Goal: Task Accomplishment & Management: Use online tool/utility

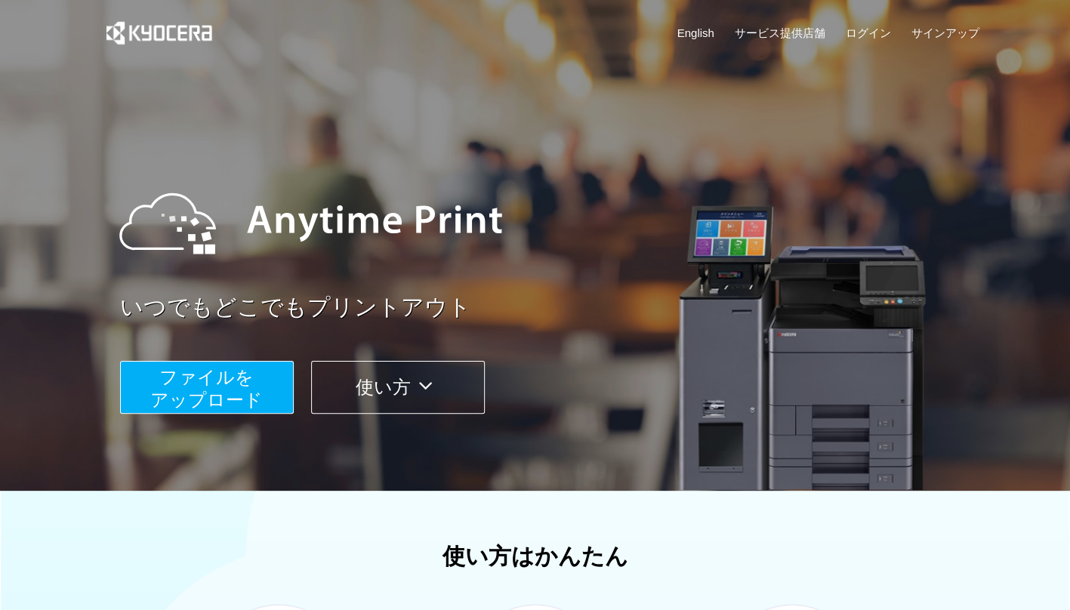
click at [252, 390] on span "ファイルを ​​アップロード" at bounding box center [206, 388] width 113 height 43
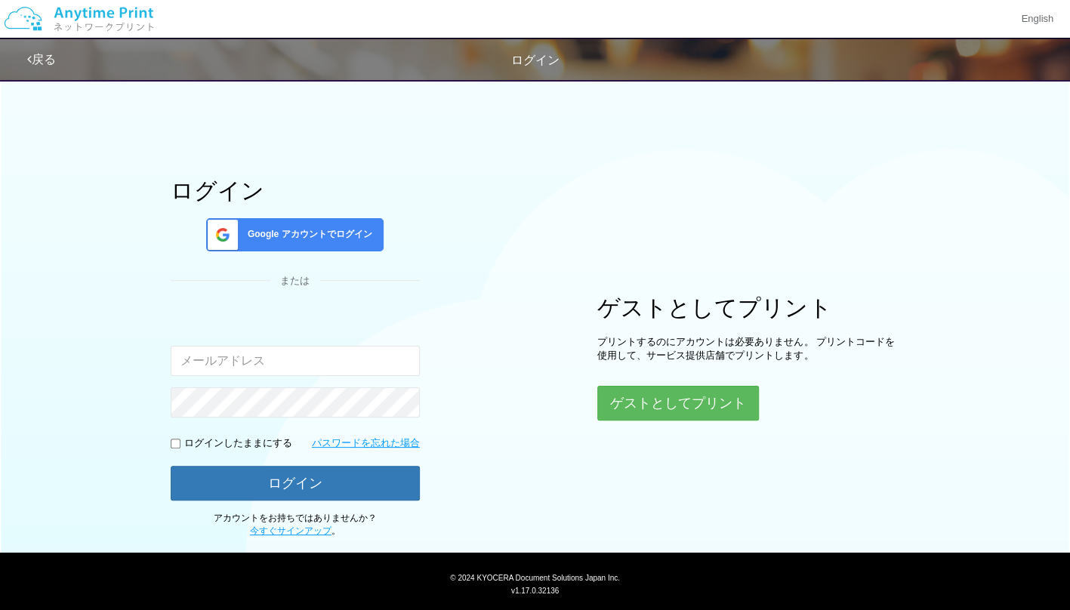
click at [629, 421] on div "ログイン Google アカウントでログイン または 入力されたメールアドレスまたはパスワードが正しくありません。 ログインしたままにする パスワードを忘れた…" at bounding box center [535, 304] width 906 height 467
click at [652, 406] on button "ゲストとしてプリント" at bounding box center [677, 403] width 160 height 33
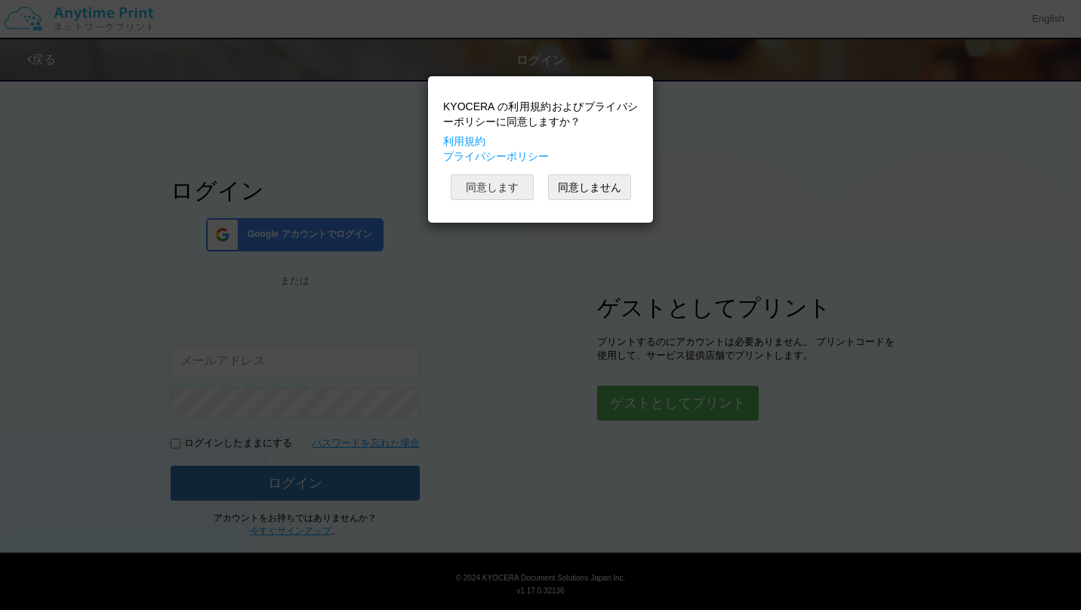
click at [494, 183] on button "同意します" at bounding box center [492, 187] width 83 height 26
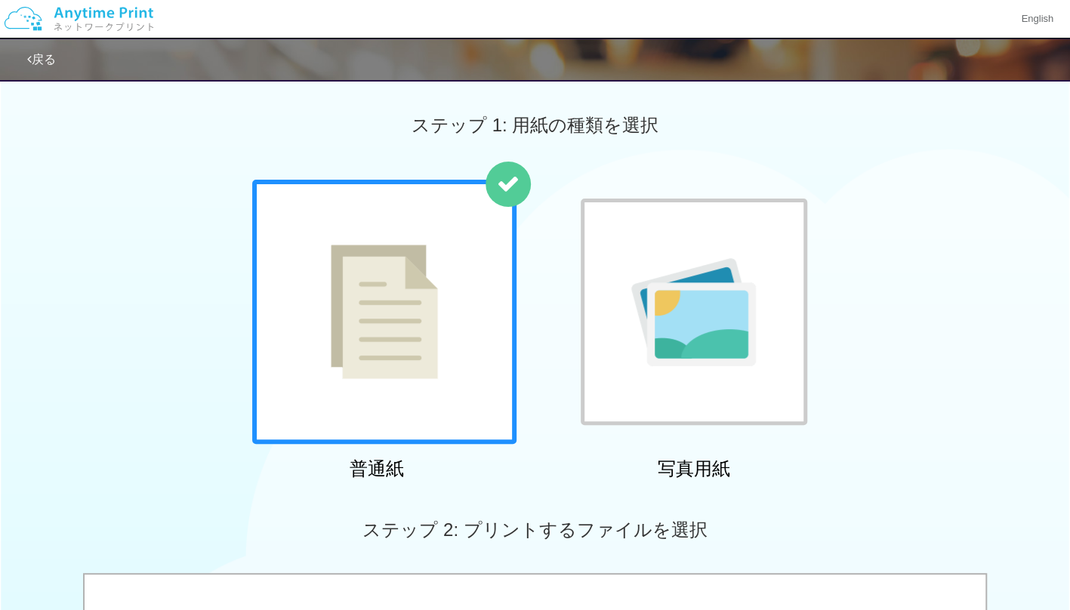
click at [458, 397] on div at bounding box center [384, 312] width 264 height 264
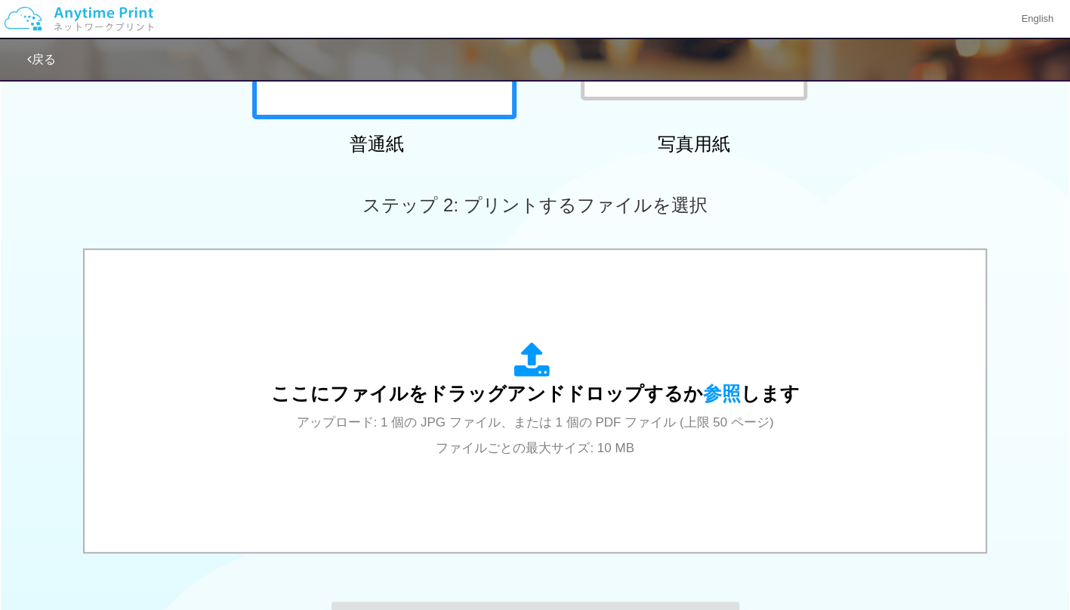
scroll to position [378, 0]
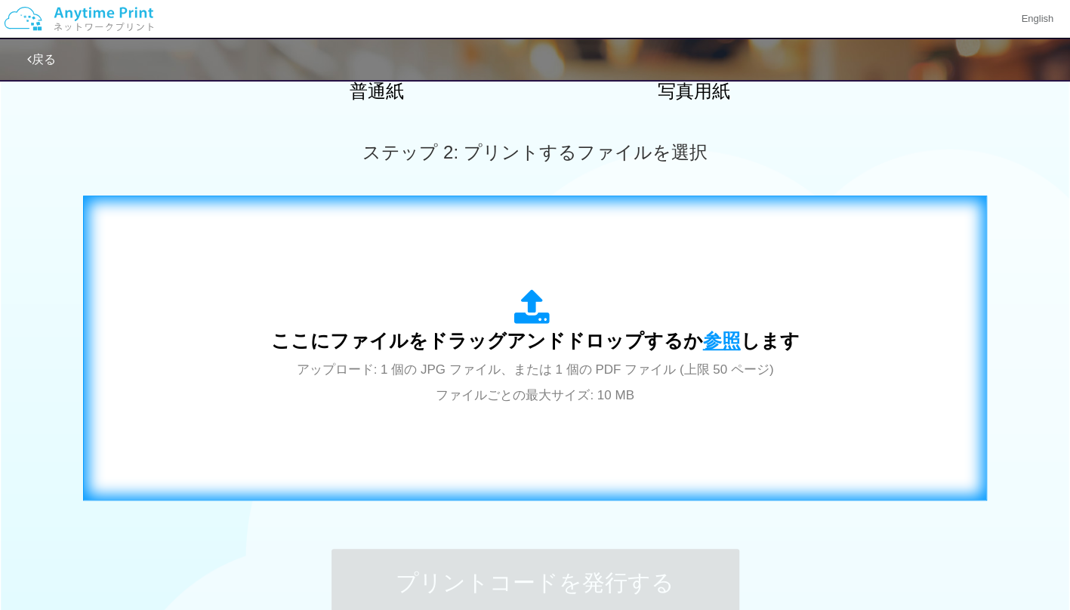
click at [706, 341] on span "参照" at bounding box center [722, 340] width 38 height 21
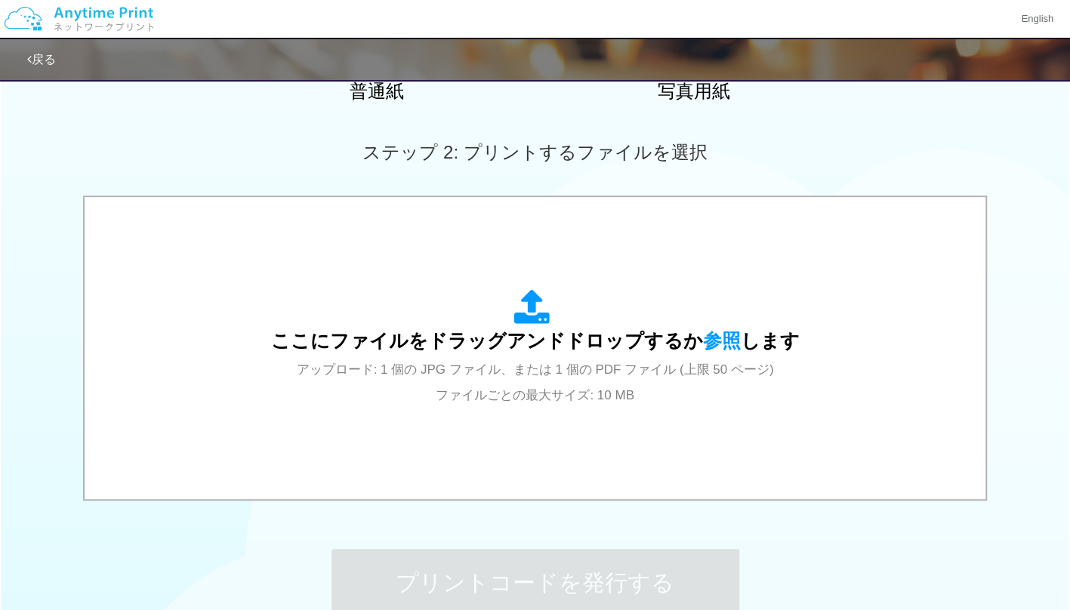
click at [992, 310] on div "ここにファイルをドラッグアンドドロップするか 参照 します アップロード: 1 個の JPG ファイル、または 1 個の PDF ファイル (上限 50 ペー…" at bounding box center [535, 350] width 1070 height 308
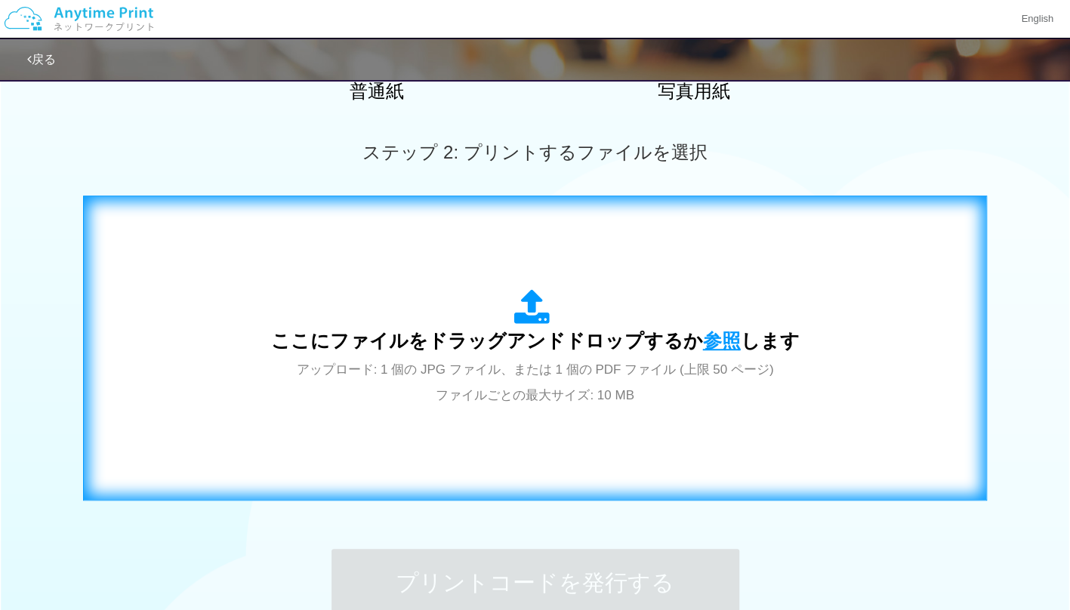
click at [720, 336] on span "参照" at bounding box center [722, 340] width 38 height 21
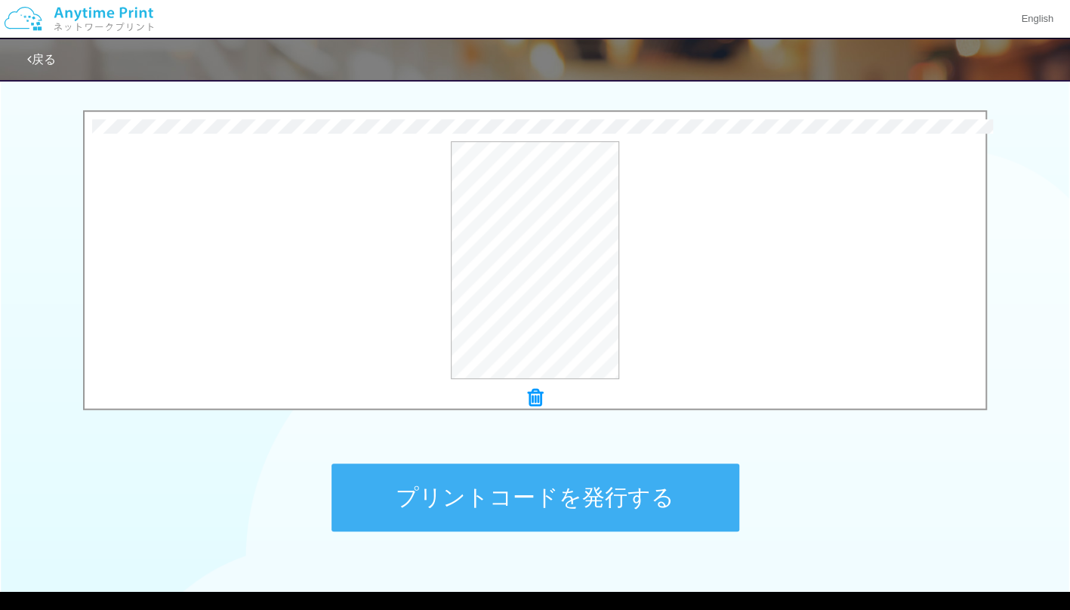
scroll to position [538, 0]
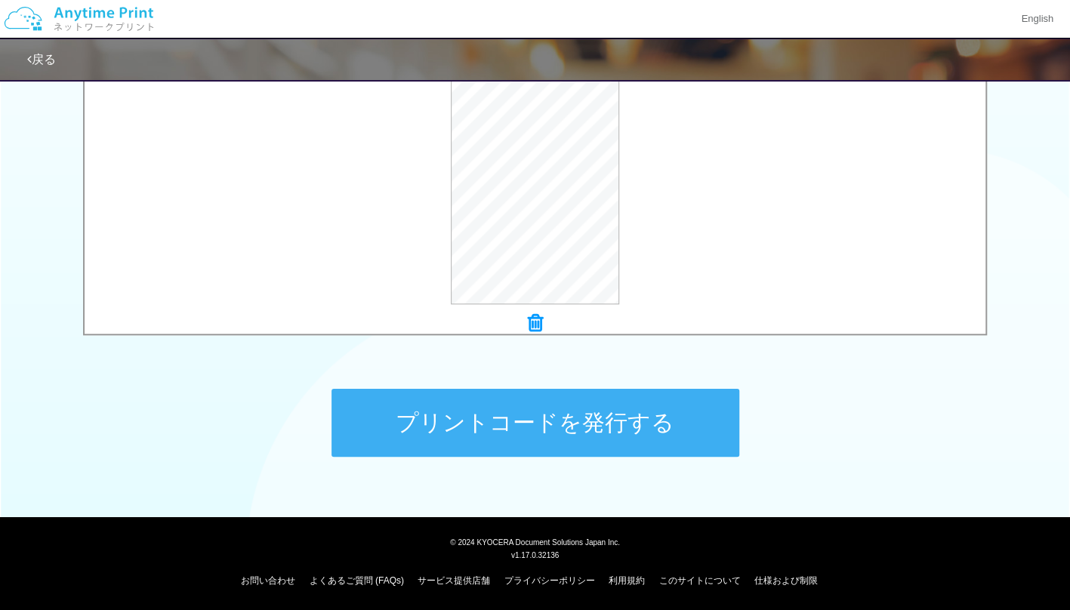
click at [658, 441] on button "プリントコードを発行する" at bounding box center [536, 423] width 408 height 68
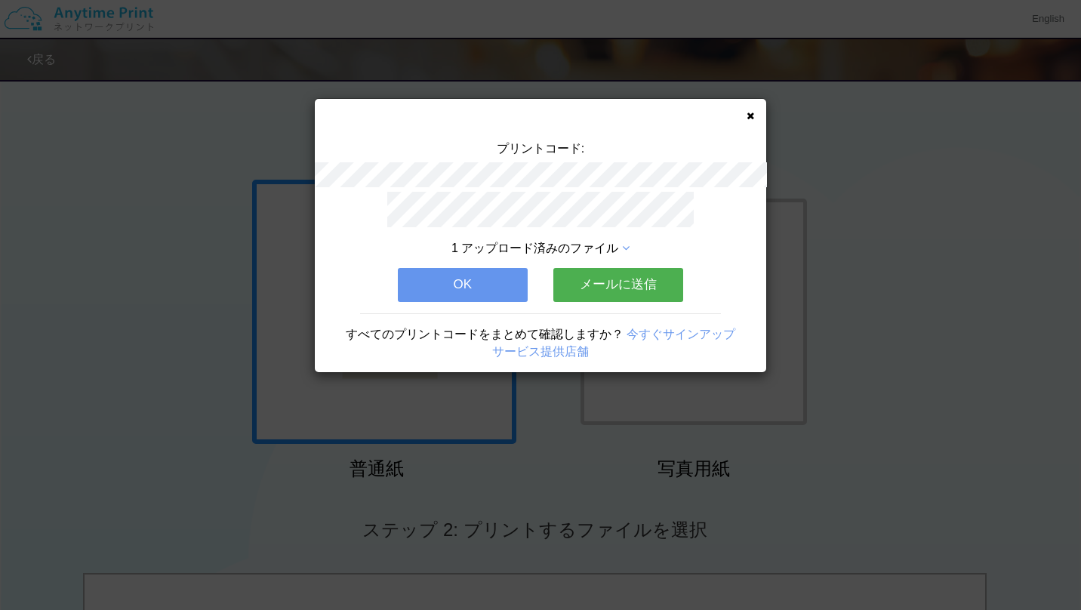
click at [490, 288] on button "OK" at bounding box center [463, 284] width 130 height 33
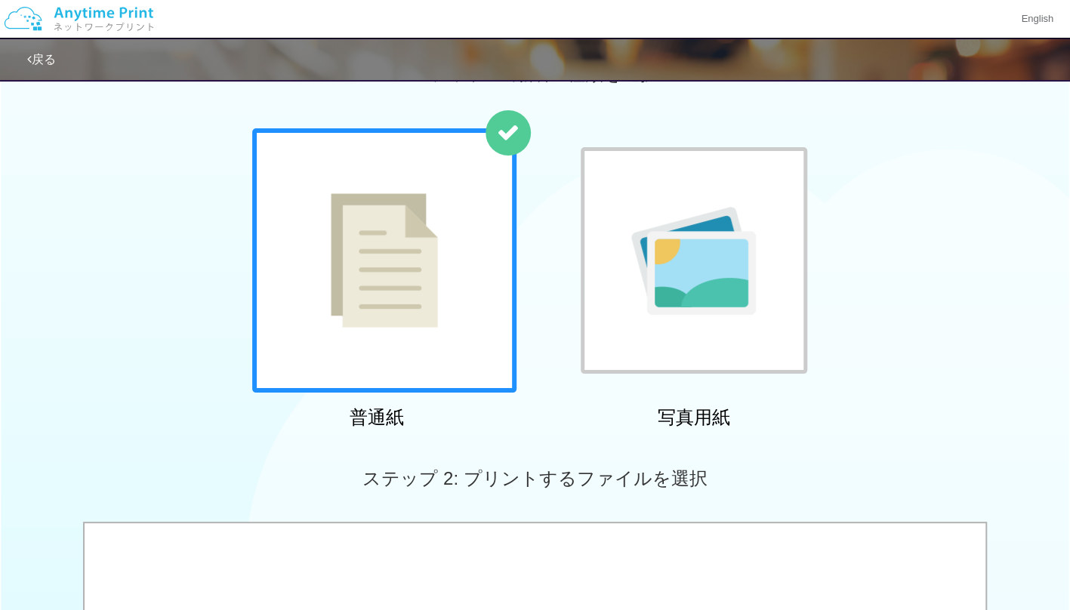
scroll to position [76, 0]
